Goal: Transaction & Acquisition: Purchase product/service

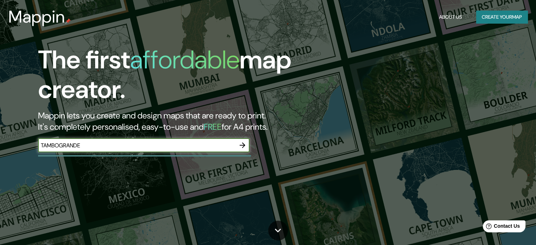
type input "TAMBOGRANDE"
click at [241, 145] on icon "button" at bounding box center [243, 145] width 6 height 6
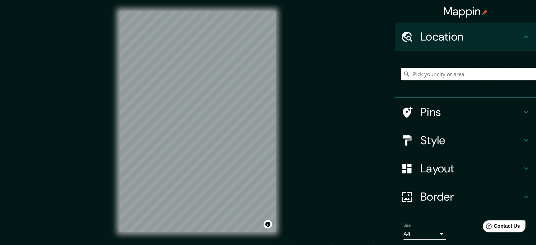
click at [463, 80] on input "Pick your city or area" at bounding box center [468, 74] width 135 height 13
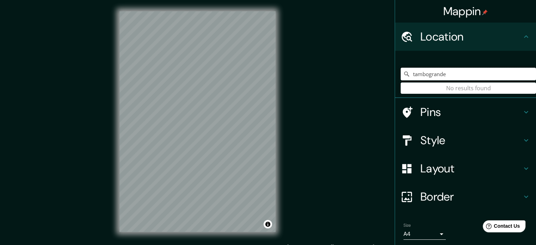
click at [448, 75] on input "tambogrande" at bounding box center [468, 74] width 135 height 13
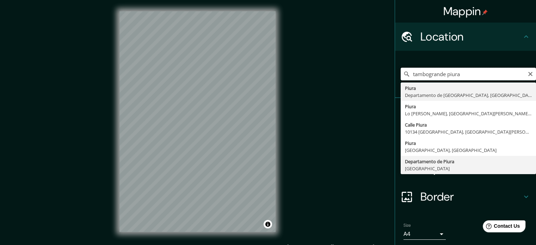
scroll to position [24, 0]
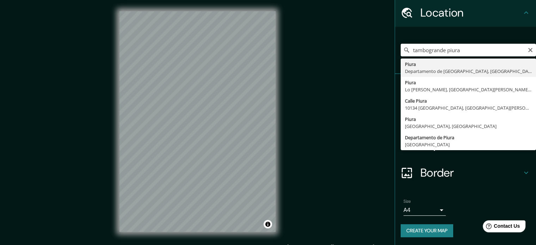
type input "Piura, [GEOGRAPHIC_DATA], [GEOGRAPHIC_DATA]"
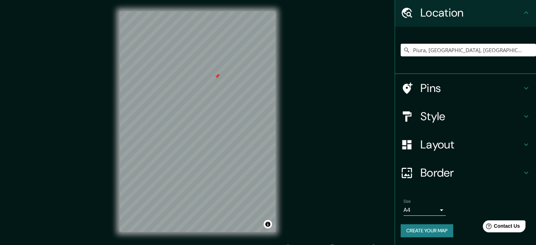
click at [217, 78] on div at bounding box center [217, 76] width 6 height 6
drag, startPoint x: 497, startPoint y: 50, endPoint x: 370, endPoint y: 45, distance: 127.6
click at [370, 45] on div "Mappin Location [GEOGRAPHIC_DATA], [GEOGRAPHIC_DATA], [GEOGRAPHIC_DATA] Pins St…" at bounding box center [268, 127] width 536 height 254
type input "Tambo Grande, [GEOGRAPHIC_DATA], [GEOGRAPHIC_DATA]"
click at [237, 100] on div at bounding box center [240, 101] width 6 height 6
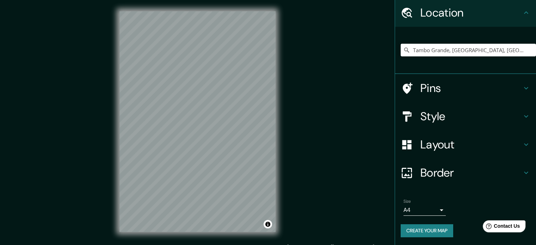
click at [280, 137] on div "© Mapbox © OpenStreetMap Improve this map" at bounding box center [197, 121] width 179 height 243
click at [431, 113] on h4 "Style" at bounding box center [470, 116] width 101 height 14
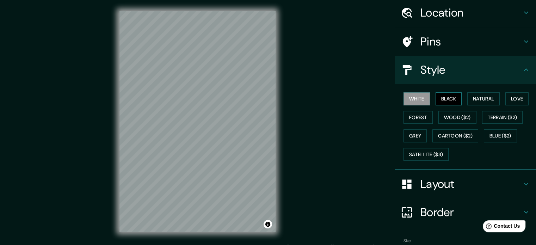
click at [437, 99] on button "Black" at bounding box center [448, 98] width 26 height 13
click at [468, 99] on button "Natural" at bounding box center [483, 98] width 32 height 13
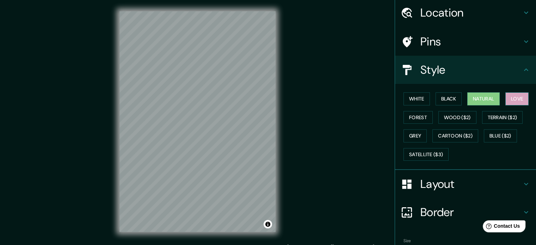
click at [506, 100] on button "Love" at bounding box center [516, 98] width 23 height 13
click at [416, 111] on button "Forest" at bounding box center [417, 117] width 29 height 13
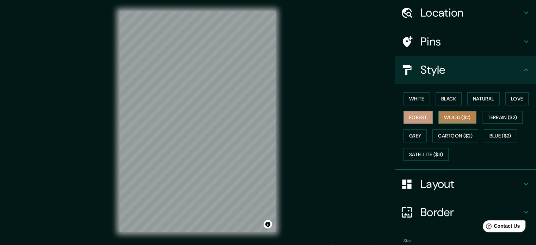
click at [438, 116] on button "Wood ($2)" at bounding box center [457, 117] width 38 height 13
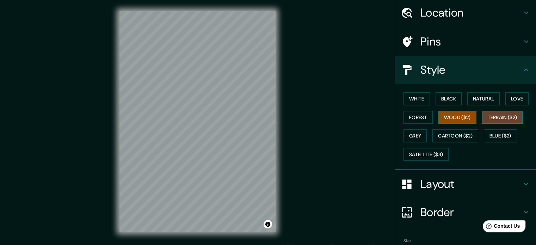
click at [488, 118] on button "Terrain ($2)" at bounding box center [502, 117] width 41 height 13
click at [408, 139] on button "Grey" at bounding box center [414, 135] width 23 height 13
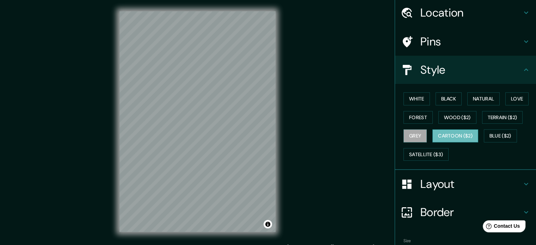
click at [432, 135] on button "Cartoon ($2)" at bounding box center [455, 135] width 46 height 13
click at [491, 130] on button "Blue ($2)" at bounding box center [500, 135] width 33 height 13
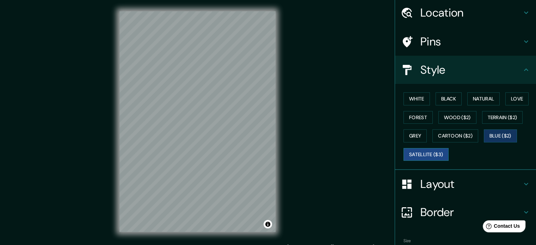
click at [426, 152] on button "Satellite ($3)" at bounding box center [425, 154] width 45 height 13
click at [441, 101] on button "Black" at bounding box center [448, 98] width 26 height 13
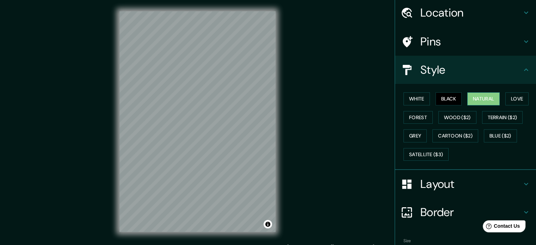
click at [472, 94] on button "Natural" at bounding box center [483, 98] width 32 height 13
click at [505, 98] on button "Love" at bounding box center [516, 98] width 23 height 13
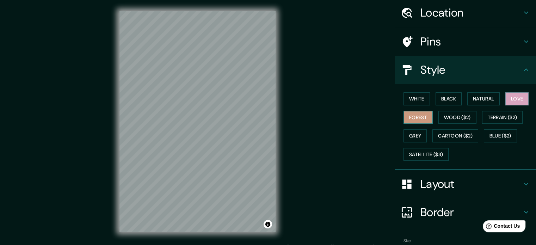
click at [412, 117] on button "Forest" at bounding box center [417, 117] width 29 height 13
